Goal: Information Seeking & Learning: Find specific fact

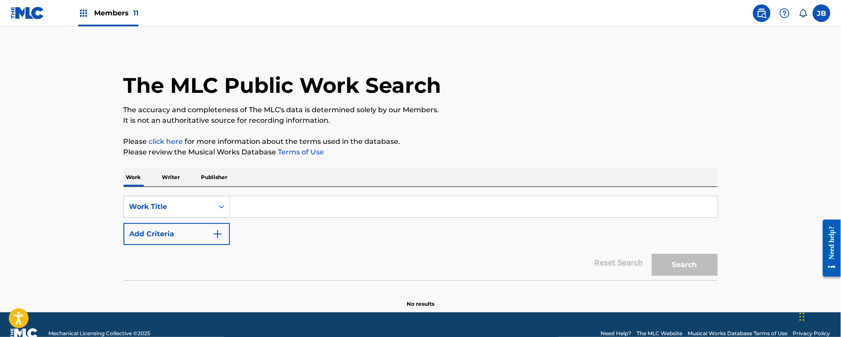
click at [250, 200] on input "Search Form" at bounding box center [474, 206] width 488 height 21
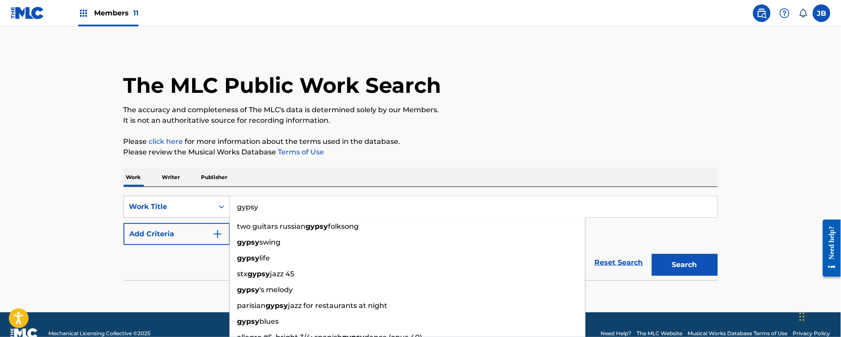
type input "gypsy"
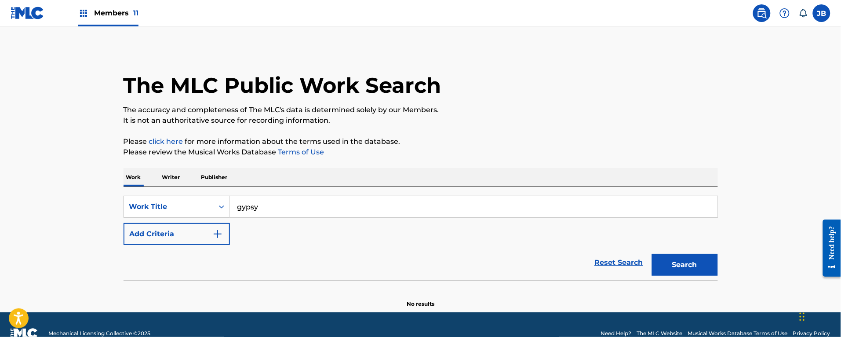
click at [213, 236] on img "Search Form" at bounding box center [217, 234] width 11 height 11
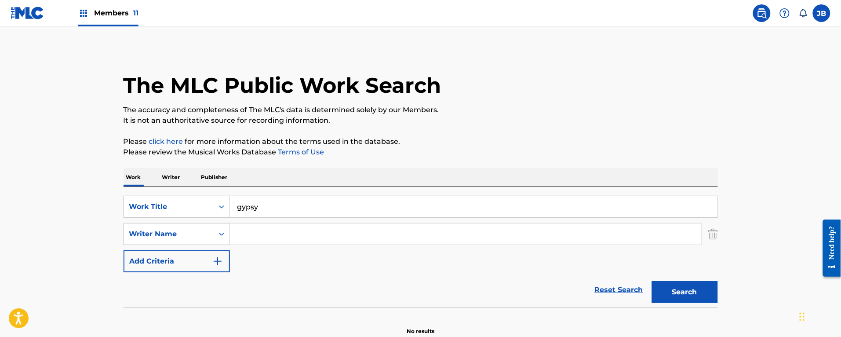
click at [232, 231] on input "Search Form" at bounding box center [465, 233] width 471 height 21
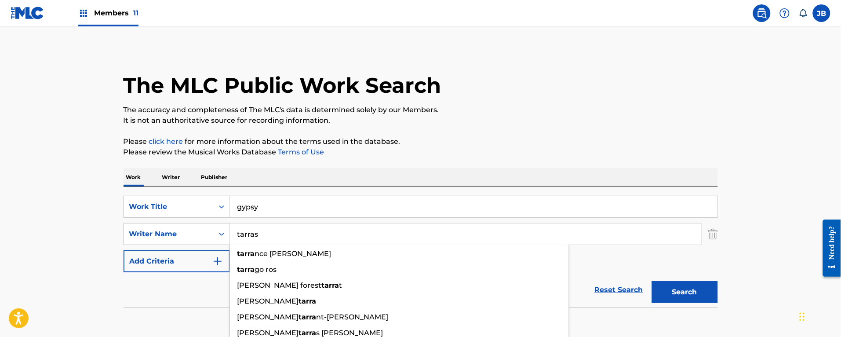
type input "tarras"
click at [652, 281] on button "Search" at bounding box center [685, 292] width 66 height 22
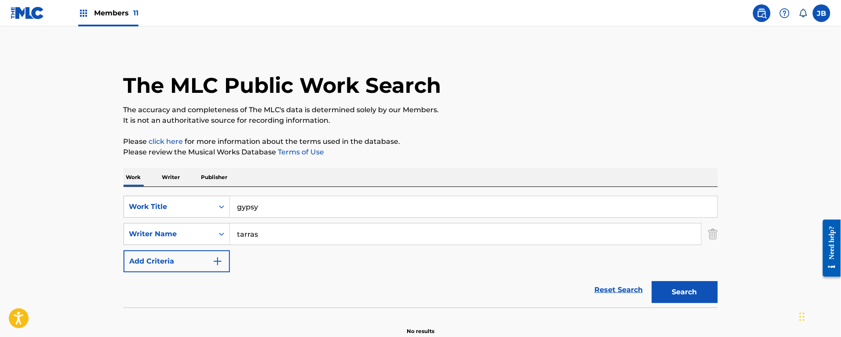
scroll to position [45, 0]
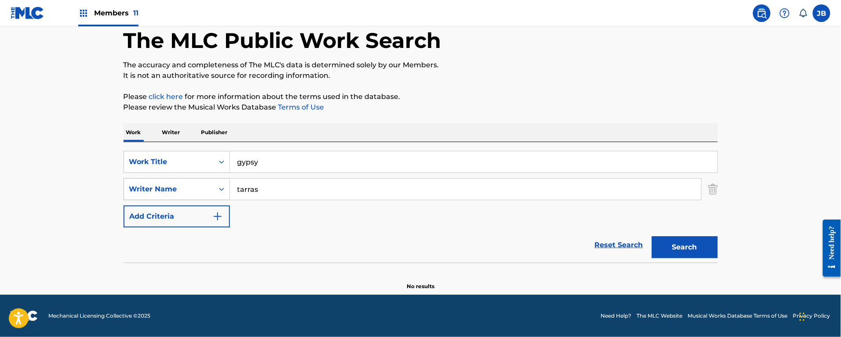
drag, startPoint x: 212, startPoint y: 177, endPoint x: 125, endPoint y: 182, distance: 87.2
click at [125, 182] on div "SearchWithCriteriaed924dd8-acdc-428b-9284-97c7a1023c62 Work Title gypsy SearchW…" at bounding box center [421, 189] width 594 height 76
click at [166, 131] on p "Writer" at bounding box center [171, 132] width 23 height 18
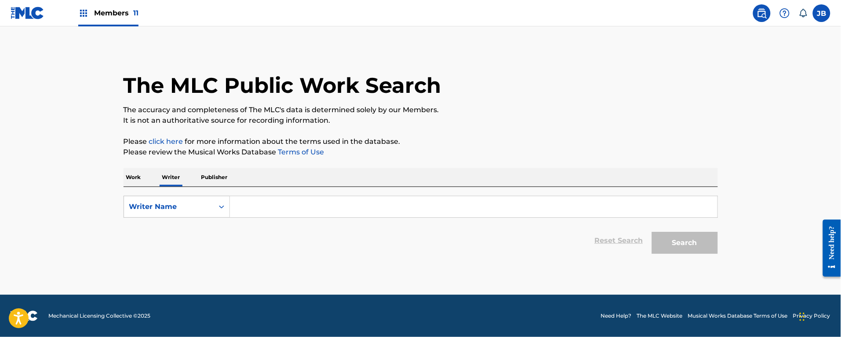
click at [267, 207] on input "Search Form" at bounding box center [474, 206] width 488 height 21
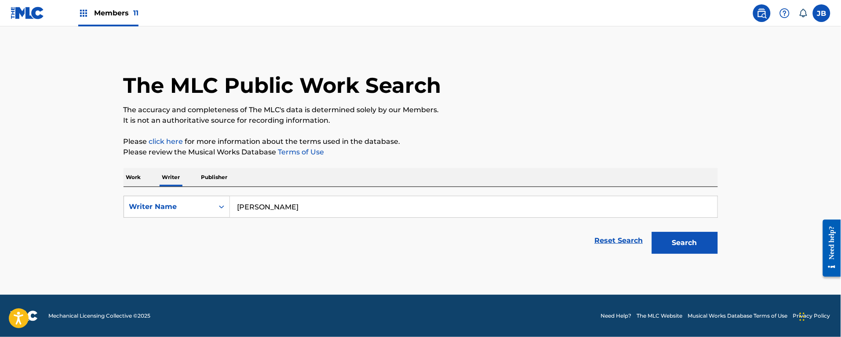
type input "[PERSON_NAME]"
click at [652, 232] on button "Search" at bounding box center [685, 243] width 66 height 22
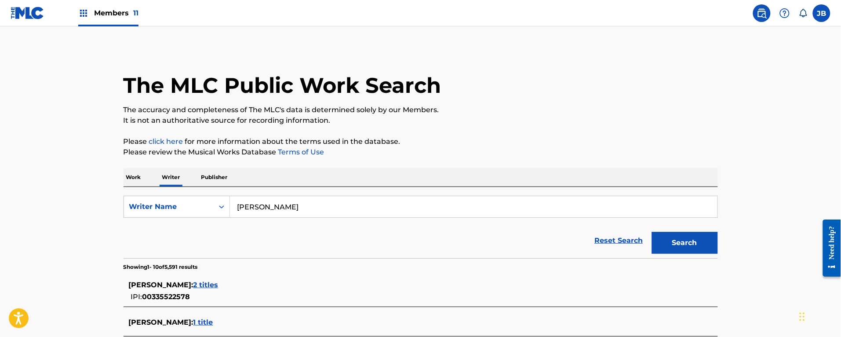
click at [135, 175] on p "Work" at bounding box center [134, 177] width 20 height 18
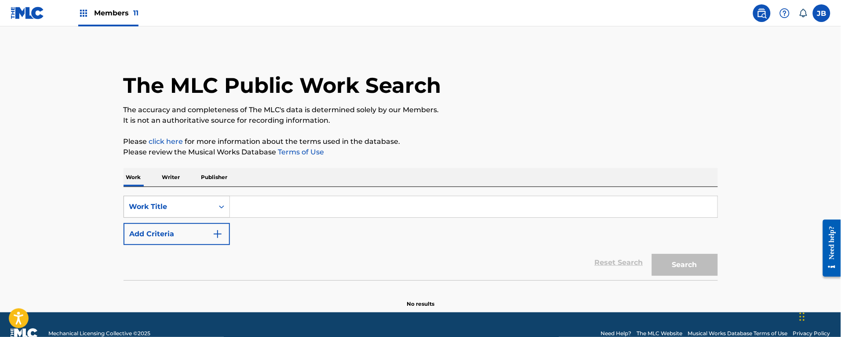
click at [154, 212] on div "Work Title" at bounding box center [177, 207] width 106 height 22
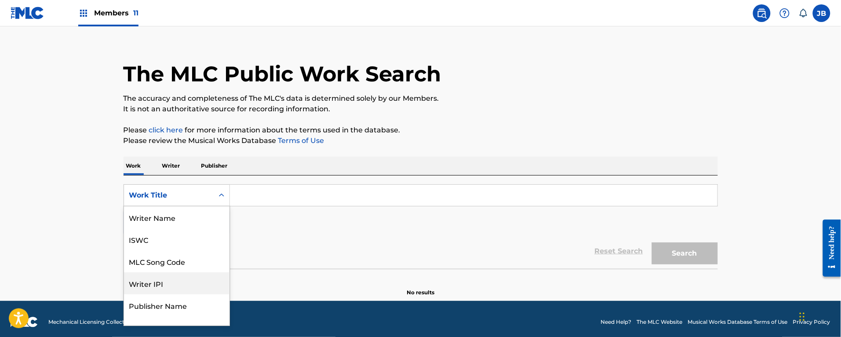
scroll to position [13, 0]
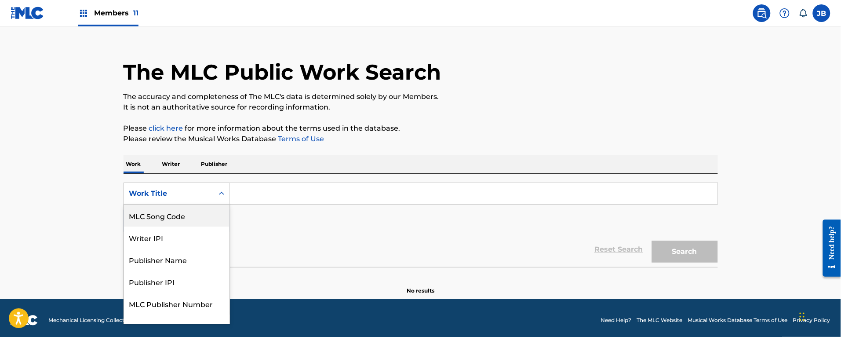
click at [173, 218] on div "MLC Song Code" at bounding box center [177, 215] width 106 height 22
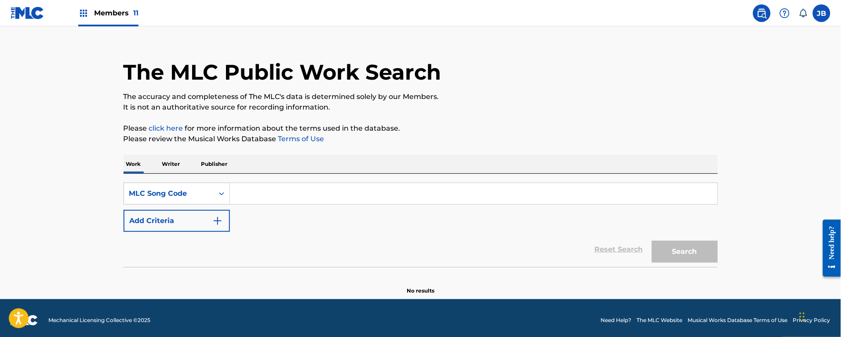
click at [276, 195] on input "Search Form" at bounding box center [474, 193] width 488 height 21
paste input "p08820"
type input "p08820"
click at [652, 240] on button "Search" at bounding box center [685, 251] width 66 height 22
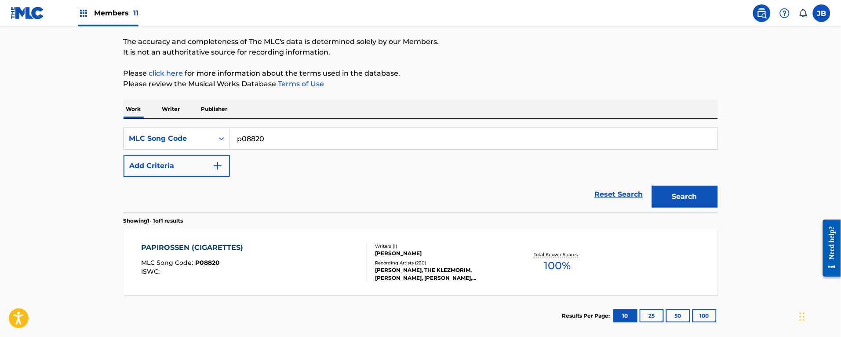
scroll to position [114, 0]
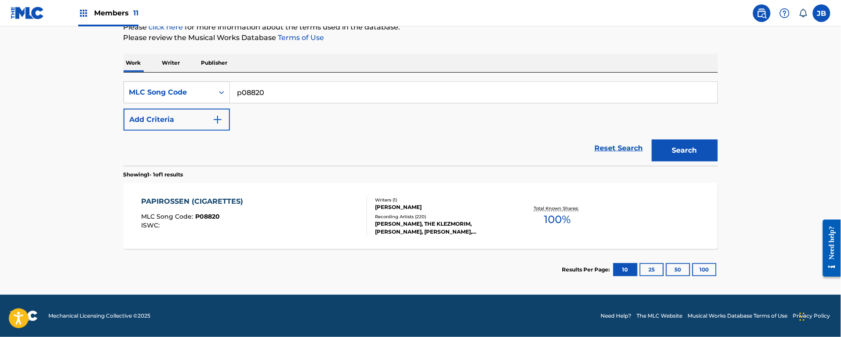
click at [317, 223] on div "PAPIROSSEN (CIGARETTES) MLC Song Code : P08820 ISWC :" at bounding box center [254, 216] width 226 height 40
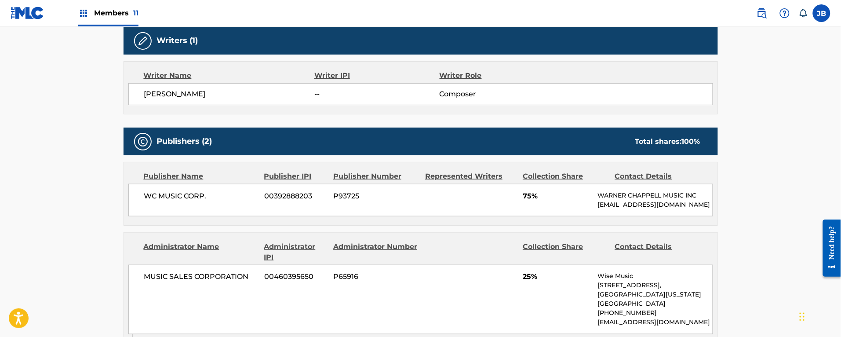
scroll to position [173, 0]
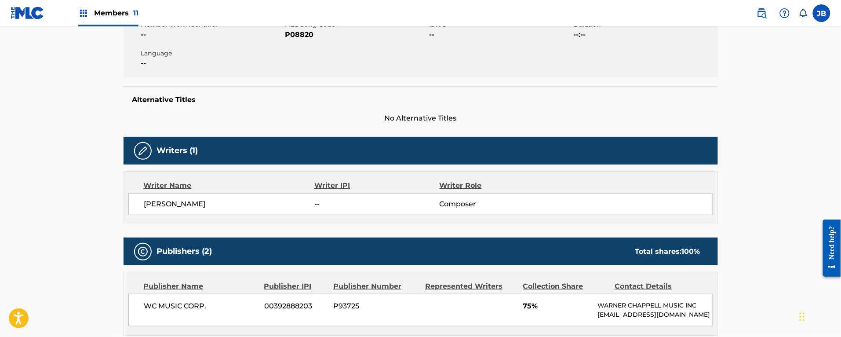
drag, startPoint x: 232, startPoint y: 202, endPoint x: 141, endPoint y: 201, distance: 91.0
click at [141, 201] on div "[PERSON_NAME] -- Composer" at bounding box center [420, 204] width 585 height 22
copy span "[PERSON_NAME]"
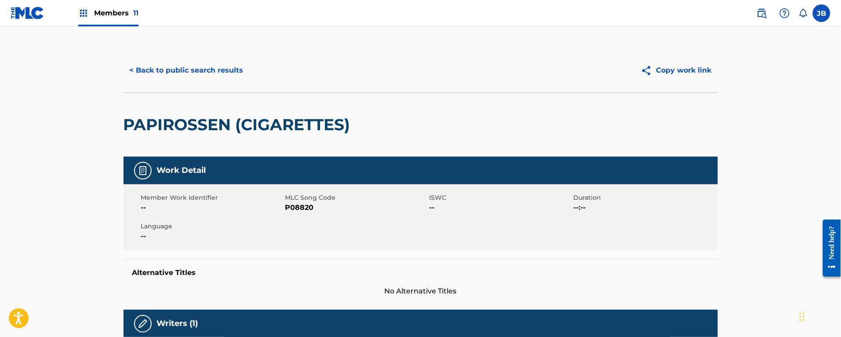
click at [153, 69] on button "< Back to public search results" at bounding box center [187, 70] width 126 height 22
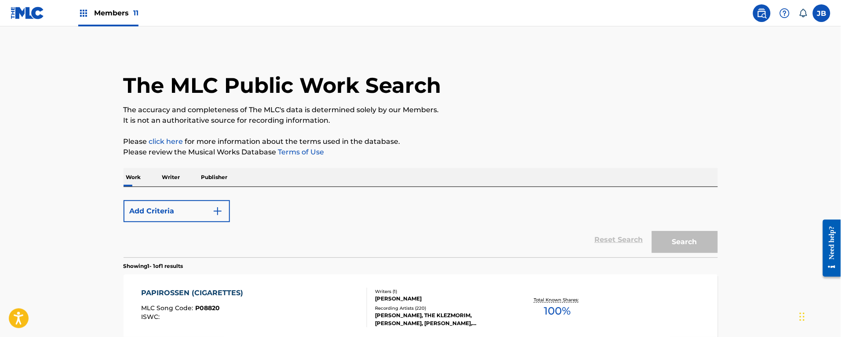
scroll to position [91, 0]
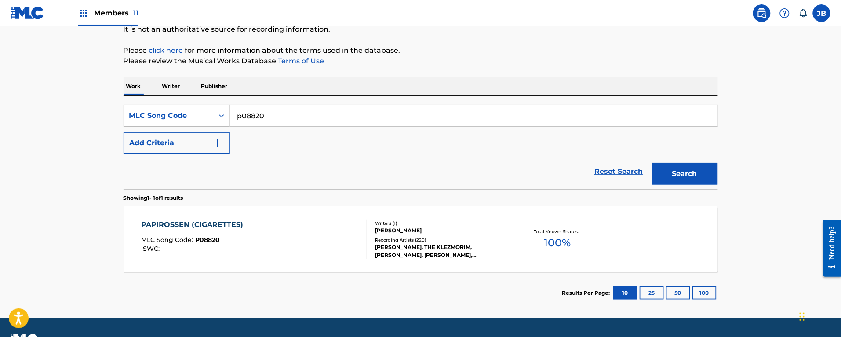
drag, startPoint x: 159, startPoint y: 84, endPoint x: 214, endPoint y: 119, distance: 65.0
click at [162, 84] on div "Work Writer Publisher" at bounding box center [421, 86] width 594 height 18
drag, startPoint x: 165, startPoint y: 87, endPoint x: 195, endPoint y: 97, distance: 31.1
click at [166, 87] on p "Writer" at bounding box center [171, 86] width 23 height 18
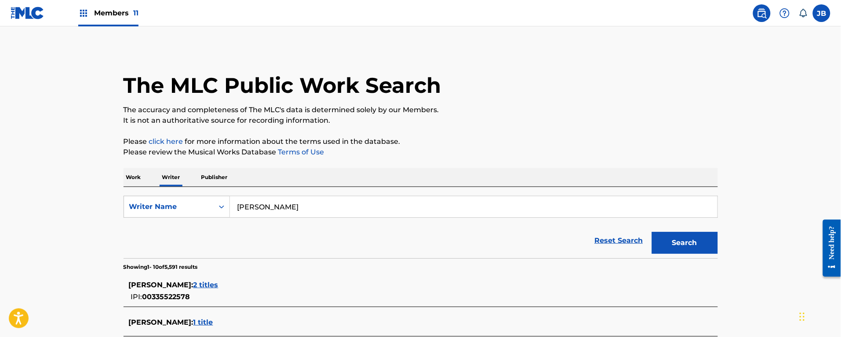
drag, startPoint x: 305, startPoint y: 205, endPoint x: 158, endPoint y: 184, distance: 148.0
paste input "[PERSON_NAME]"
click at [703, 242] on button "Search" at bounding box center [685, 243] width 66 height 22
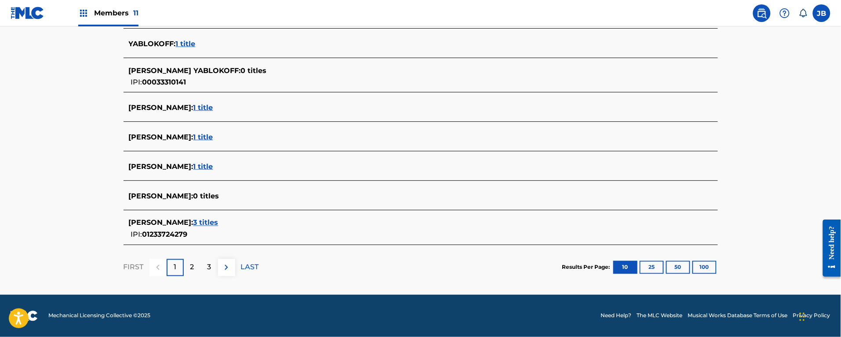
scroll to position [227, 0]
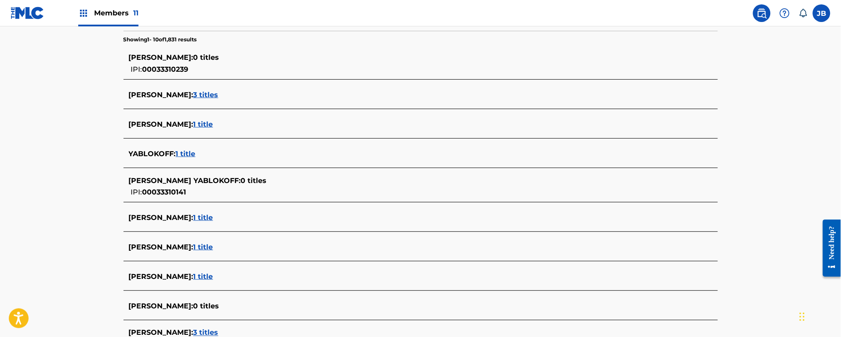
click at [218, 95] on span "3 titles" at bounding box center [205, 95] width 25 height 8
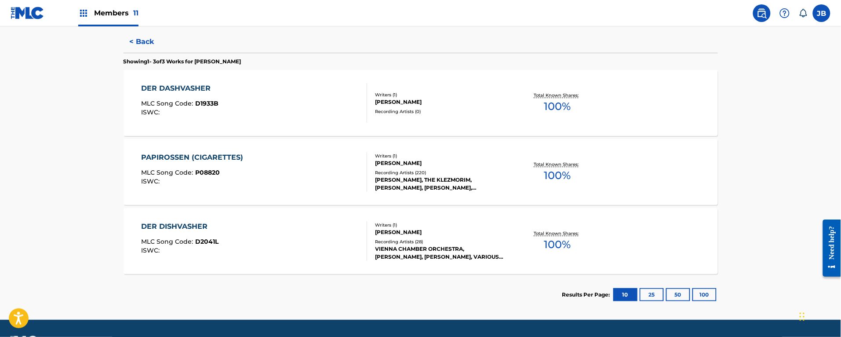
scroll to position [0, 0]
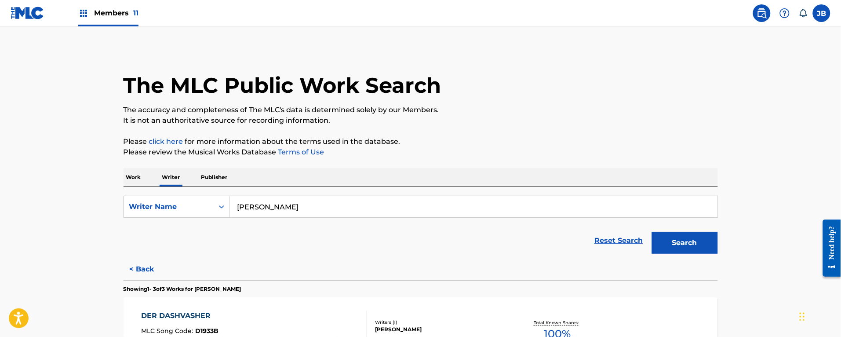
drag, startPoint x: 274, startPoint y: 192, endPoint x: 189, endPoint y: 175, distance: 86.1
paste input "[PERSON_NAME]"
type input "[PERSON_NAME]"
click at [652, 232] on button "Search" at bounding box center [685, 243] width 66 height 22
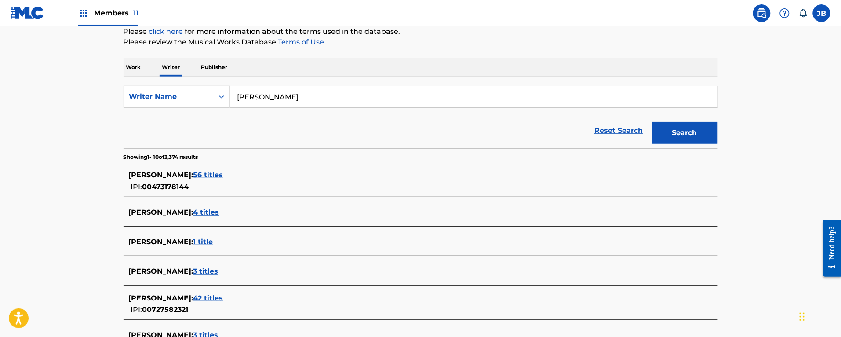
scroll to position [165, 0]
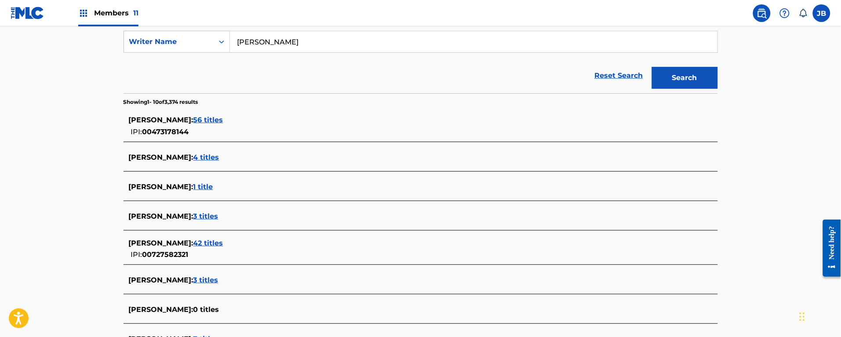
click at [197, 188] on span "1 title" at bounding box center [203, 186] width 20 height 8
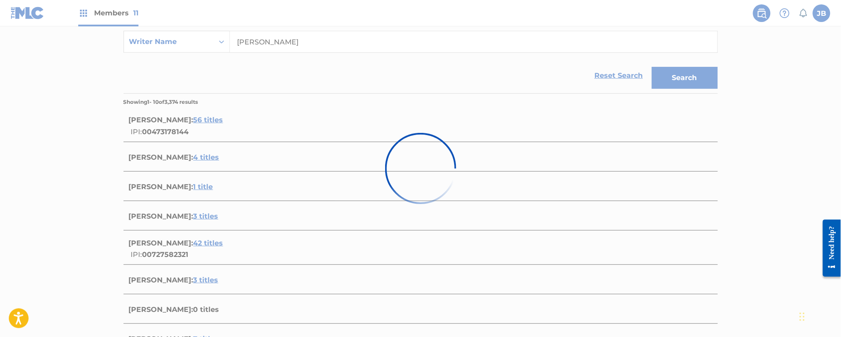
scroll to position [114, 0]
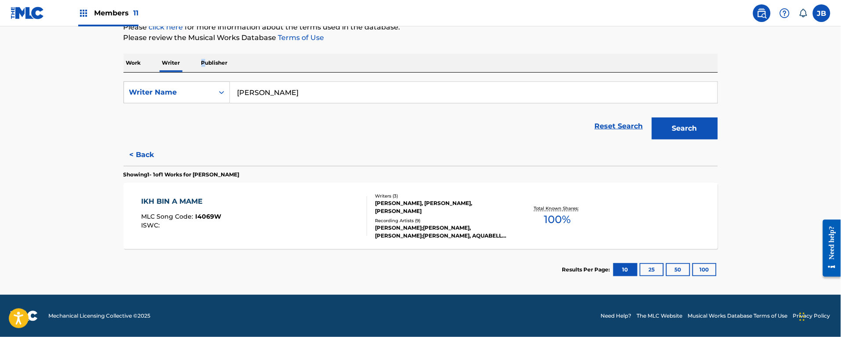
drag, startPoint x: 202, startPoint y: 58, endPoint x: 215, endPoint y: 79, distance: 24.4
click at [203, 58] on p "Publisher" at bounding box center [215, 63] width 32 height 18
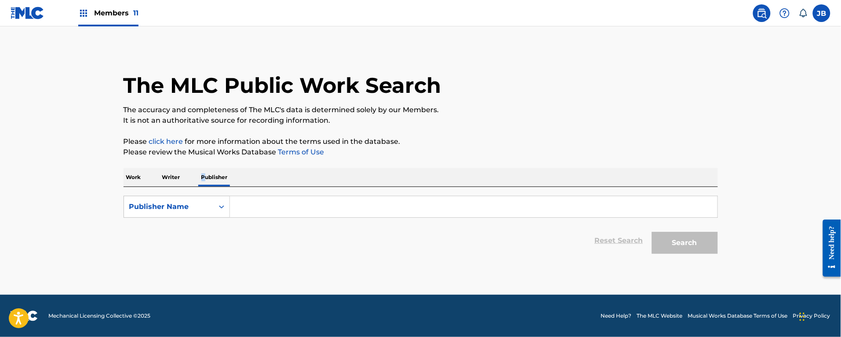
click at [280, 204] on input "Search Form" at bounding box center [474, 206] width 488 height 21
paste input "Metro Music Co"
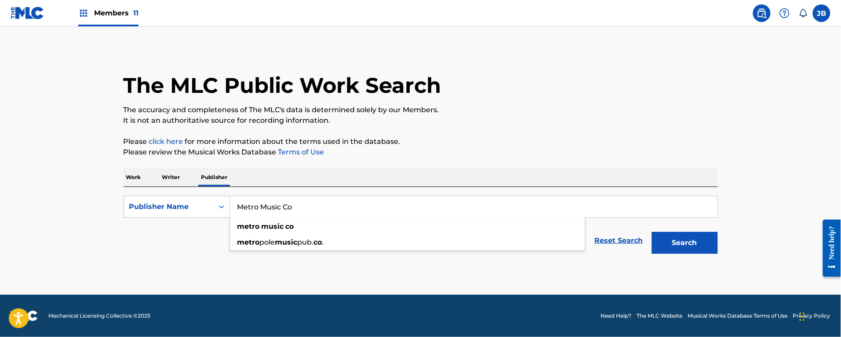
type input "Metro Music Co"
click at [652, 232] on button "Search" at bounding box center [685, 243] width 66 height 22
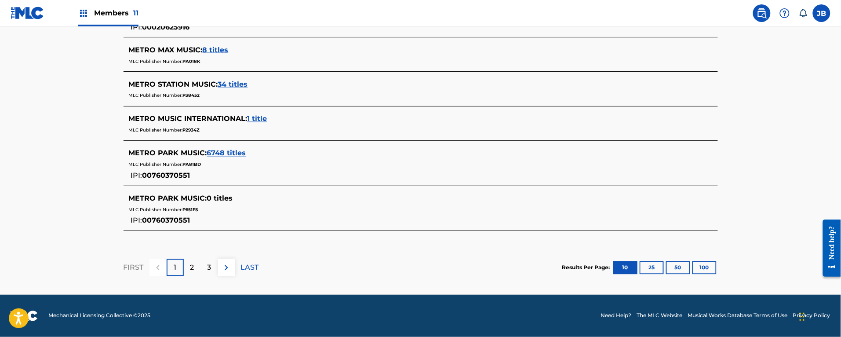
scroll to position [87, 0]
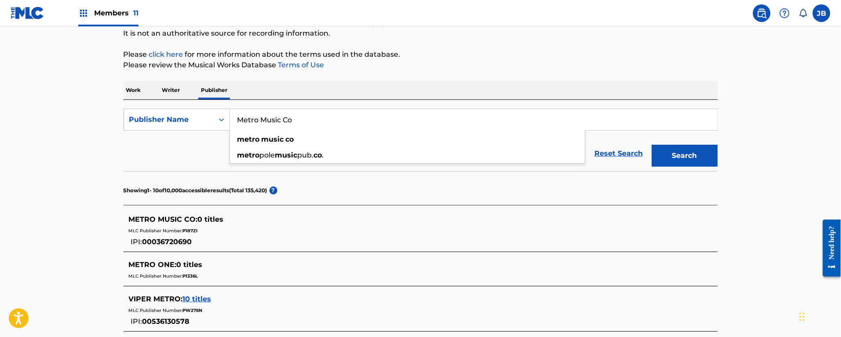
click at [124, 88] on p "Work" at bounding box center [134, 90] width 20 height 18
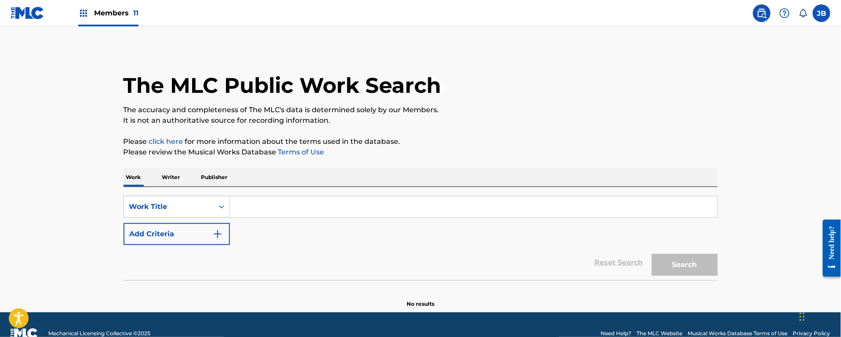
click at [248, 201] on input "Search Form" at bounding box center [474, 206] width 488 height 21
click at [652, 254] on button "Search" at bounding box center [685, 265] width 66 height 22
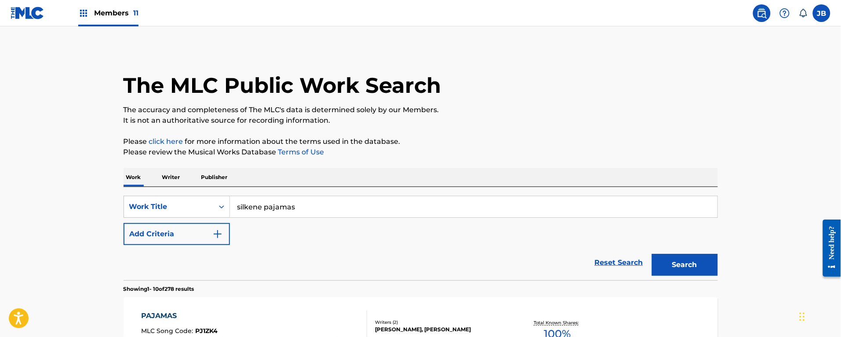
click at [263, 205] on input "silkene pajamas" at bounding box center [474, 206] width 488 height 21
click at [652, 254] on button "Search" at bounding box center [685, 265] width 66 height 22
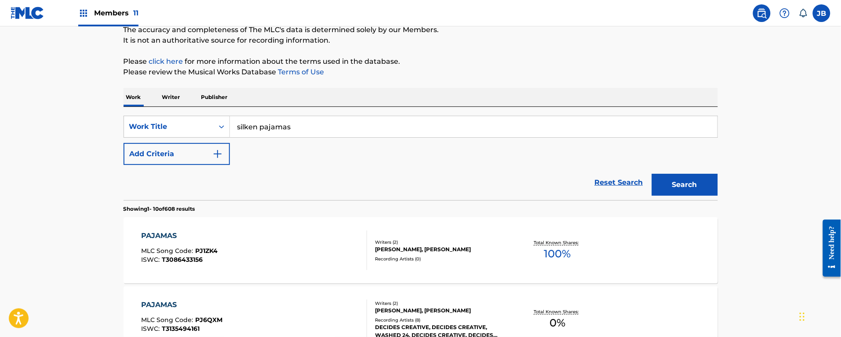
scroll to position [25, 0]
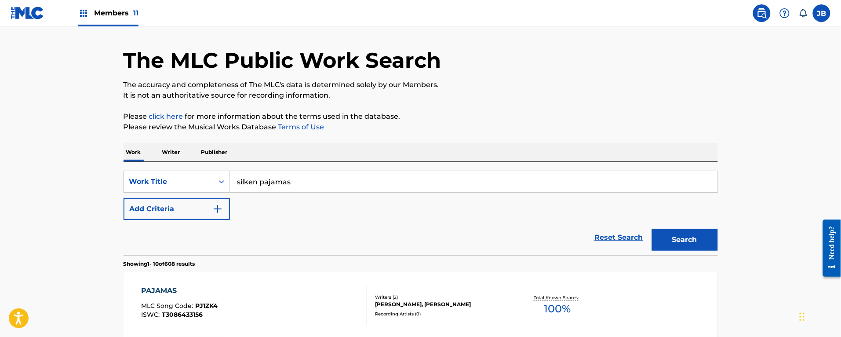
drag, startPoint x: 310, startPoint y: 172, endPoint x: 234, endPoint y: 167, distance: 75.8
click at [232, 164] on div "SearchWithCriteriaed924dd8-acdc-428b-9284-97c7a1023c62 Work Title silken pajama…" at bounding box center [421, 208] width 594 height 93
type input "[PERSON_NAME]'s bulgar"
click at [652, 229] on button "Search" at bounding box center [685, 240] width 66 height 22
